Goal: Task Accomplishment & Management: Use online tool/utility

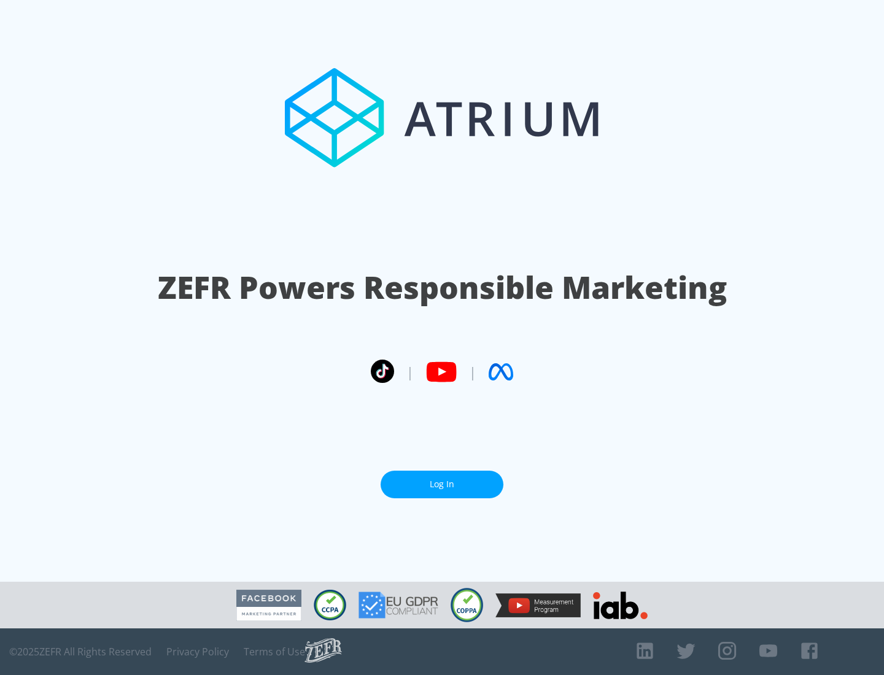
click at [442, 484] on link "Log In" at bounding box center [442, 485] width 123 height 28
